Goal: Browse casually

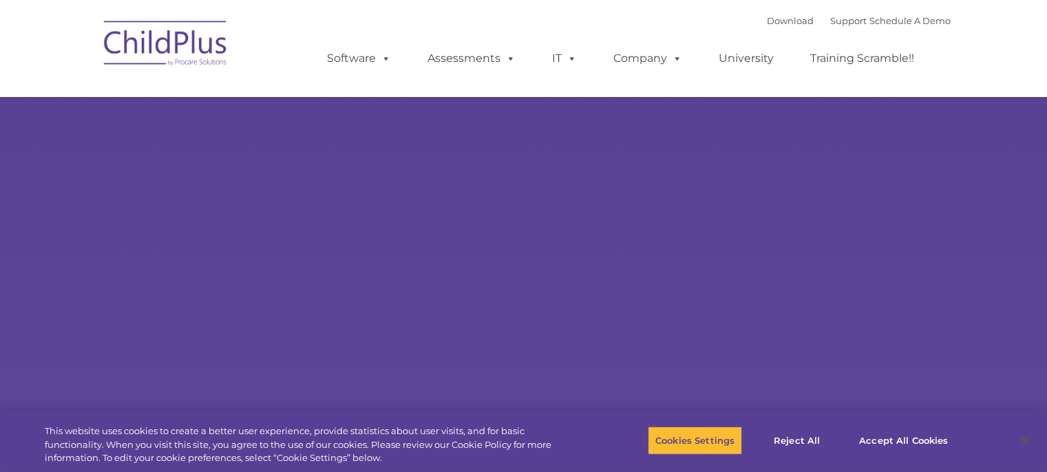
type input ""
select select "MEDIUM"
click at [800, 441] on button "Reject All" at bounding box center [797, 440] width 86 height 29
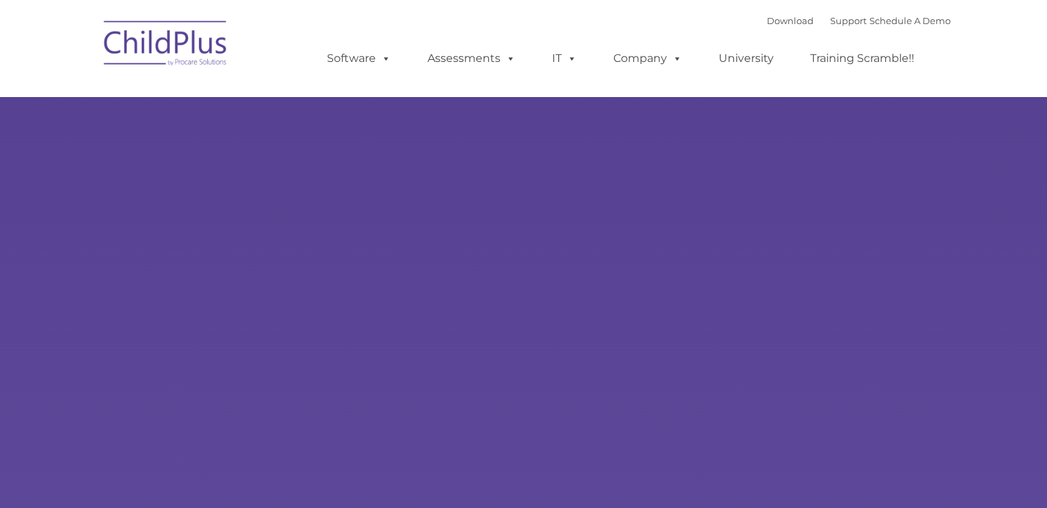
type input ""
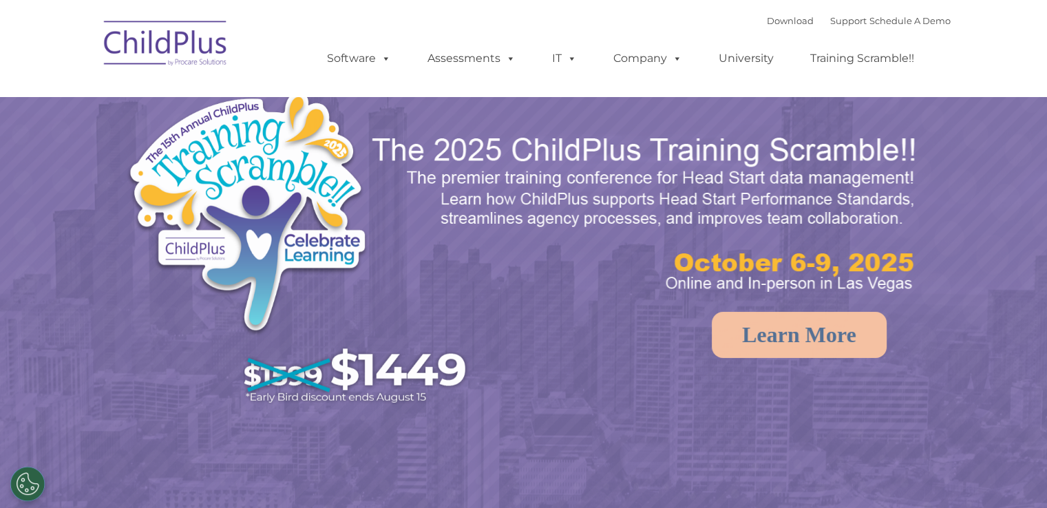
select select "MEDIUM"
